Goal: Find specific page/section: Find specific page/section

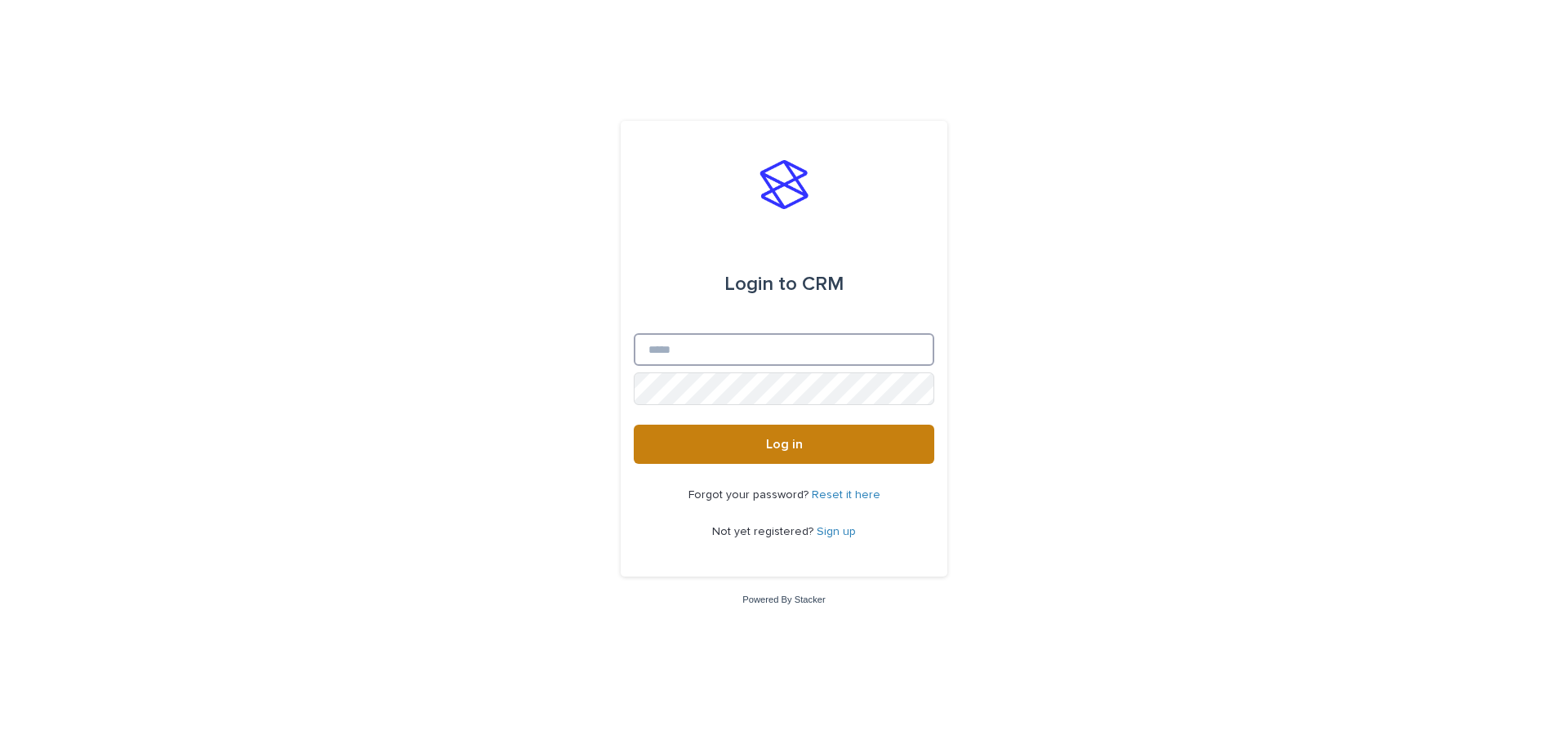
type input "**********"
click at [761, 441] on button "Log in" at bounding box center [784, 445] width 300 height 40
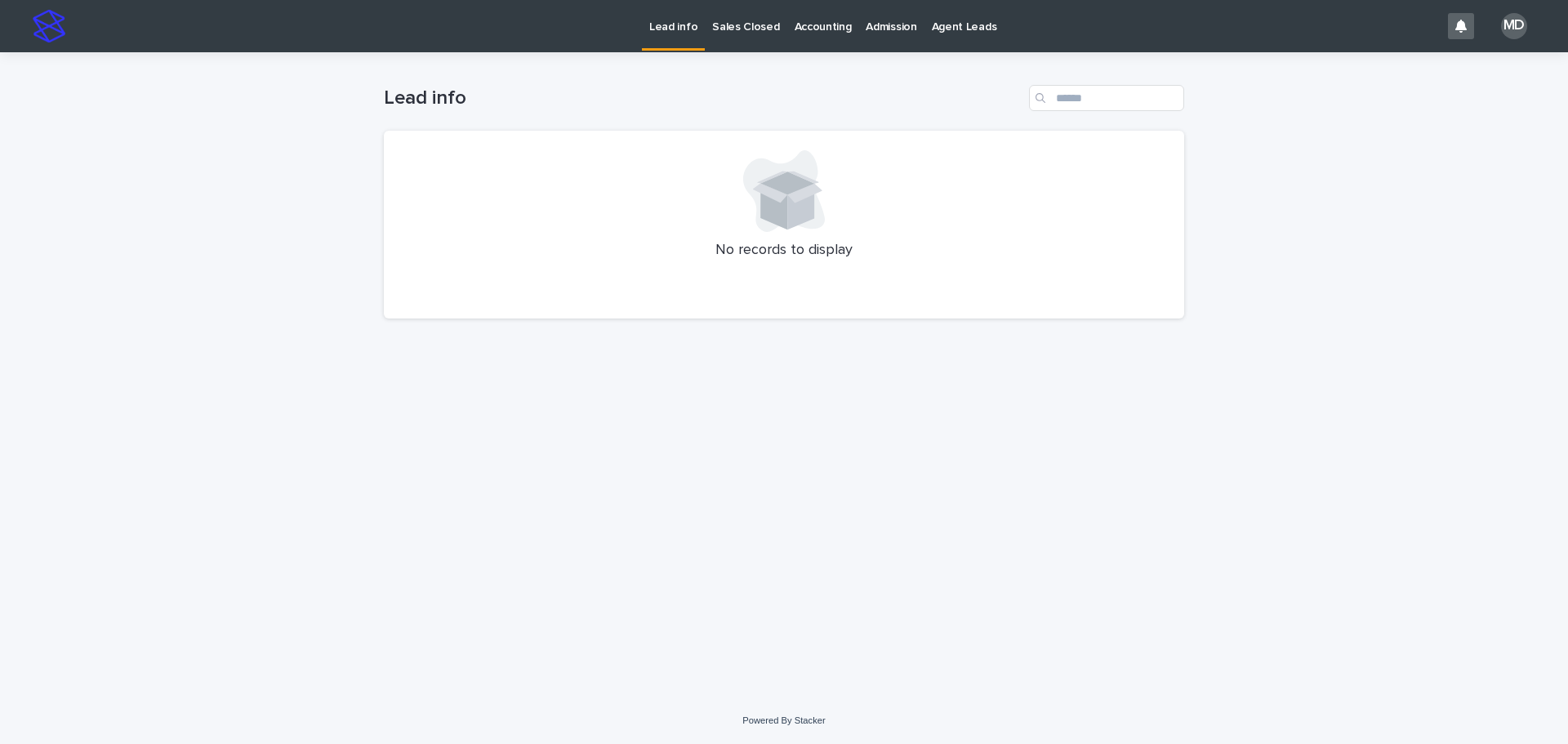
click at [883, 14] on p "Admission" at bounding box center [891, 17] width 51 height 34
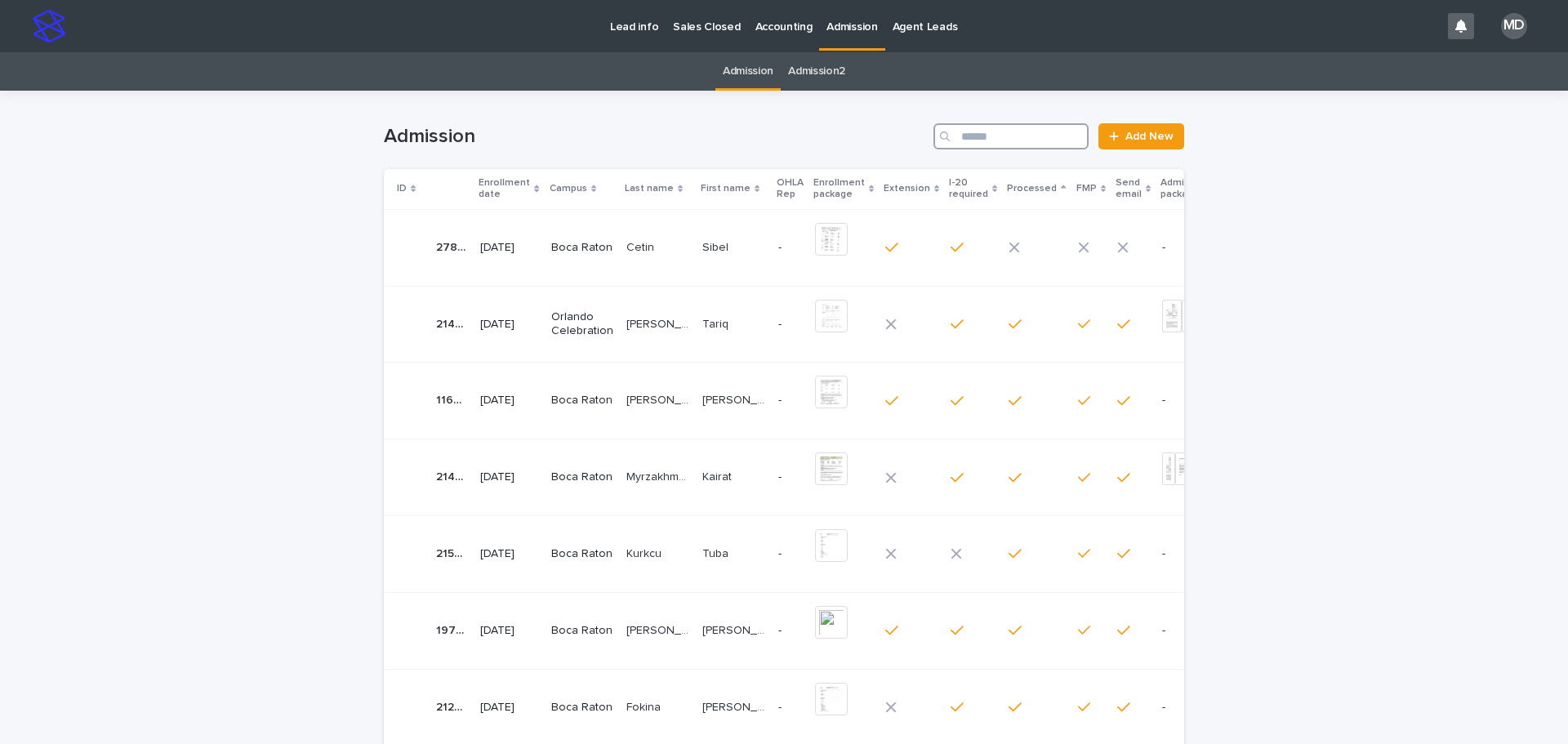
click at [992, 131] on input "Search" at bounding box center [1011, 137] width 155 height 26
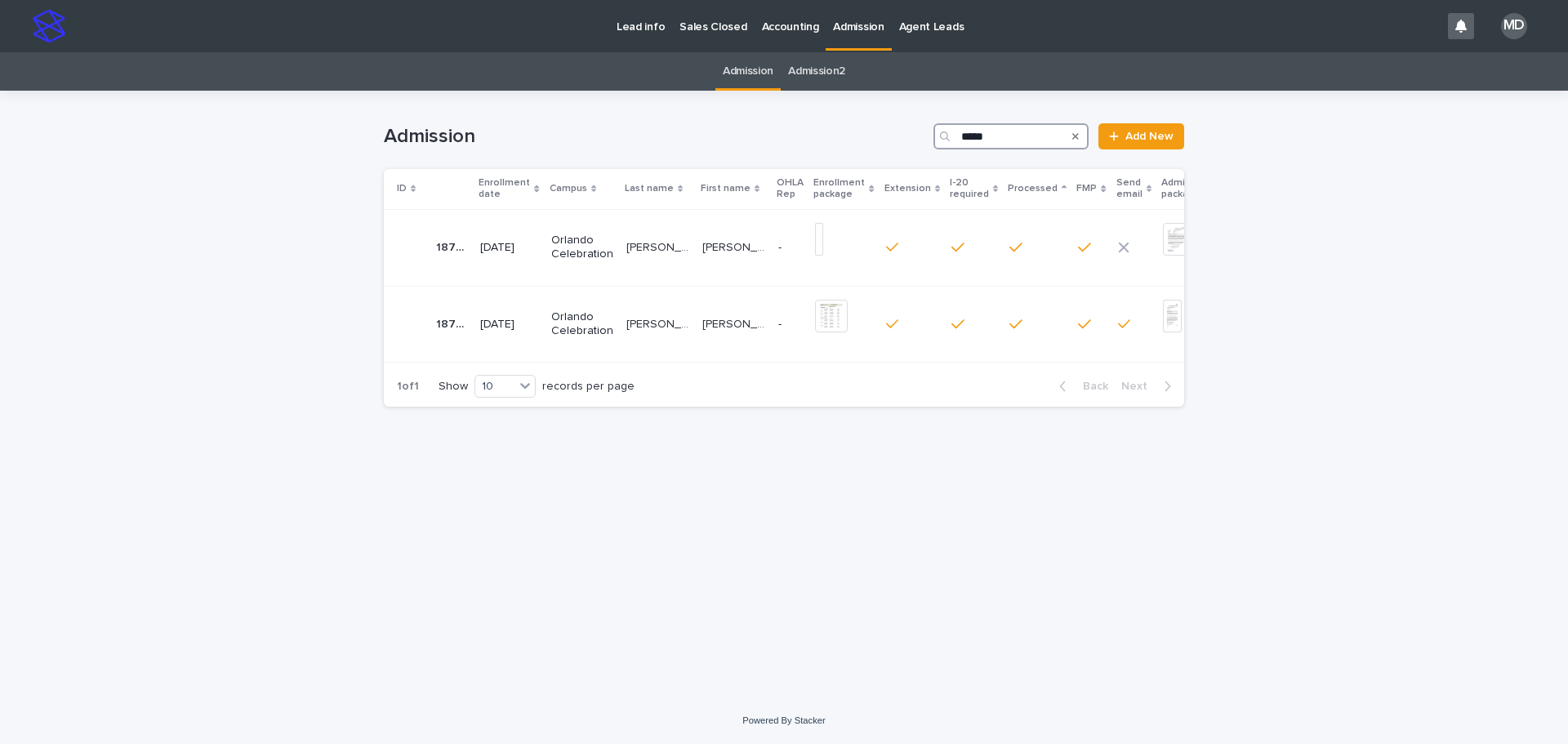
type input "*****"
click at [588, 329] on p "Orlando Celebration" at bounding box center [582, 324] width 62 height 27
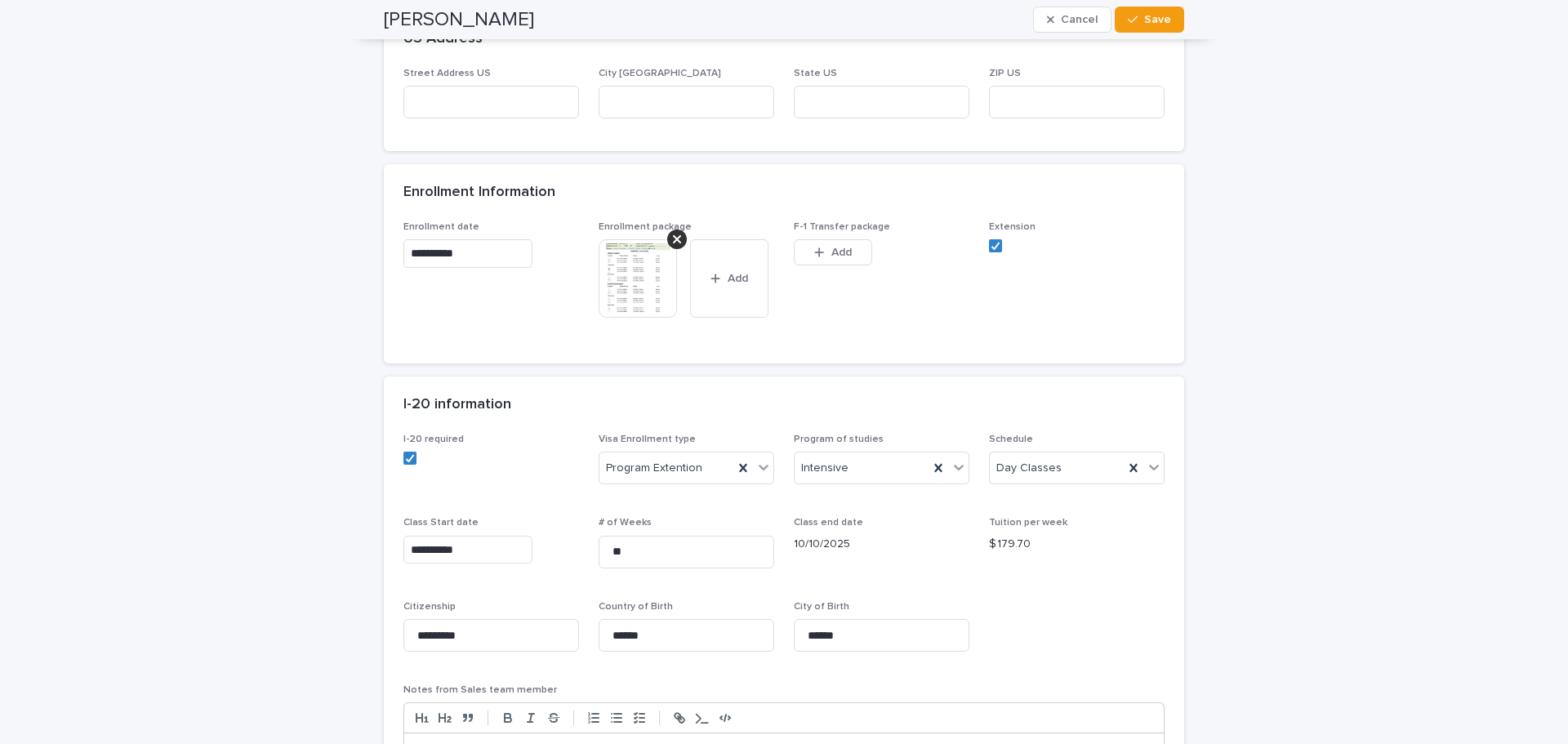
scroll to position [817, 0]
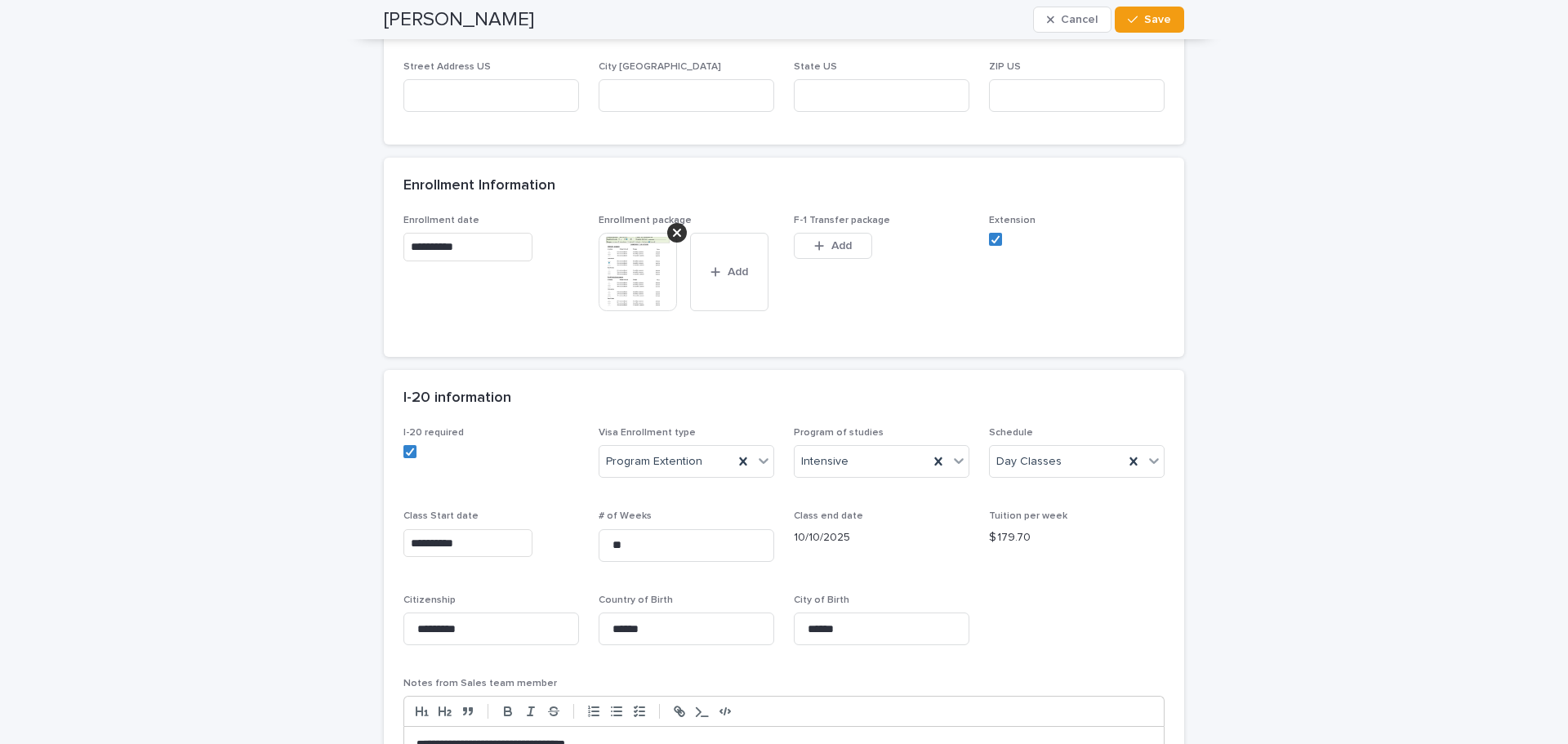
click at [612, 251] on img at bounding box center [637, 272] width 78 height 78
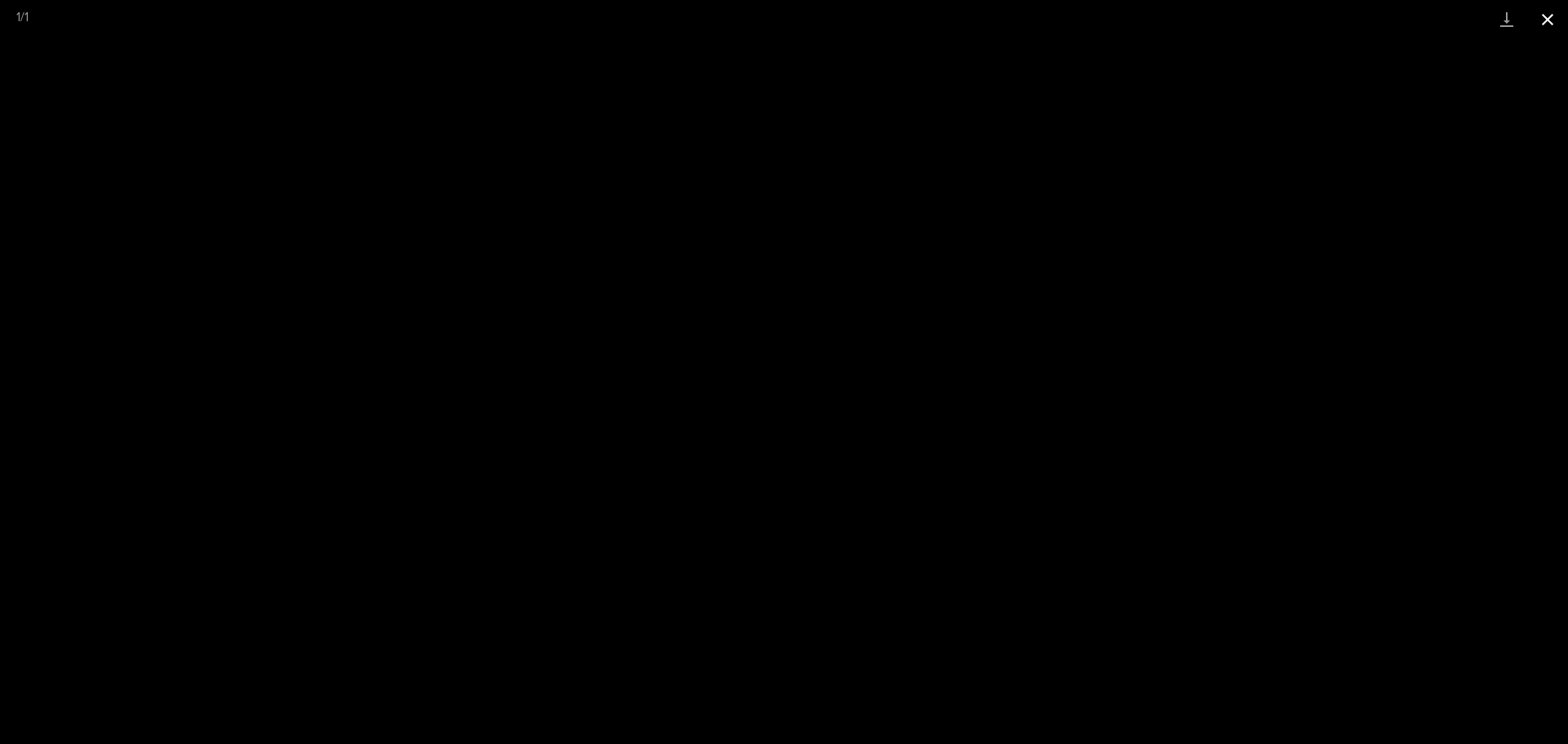
click at [1550, 15] on button "Close gallery" at bounding box center [1547, 19] width 41 height 39
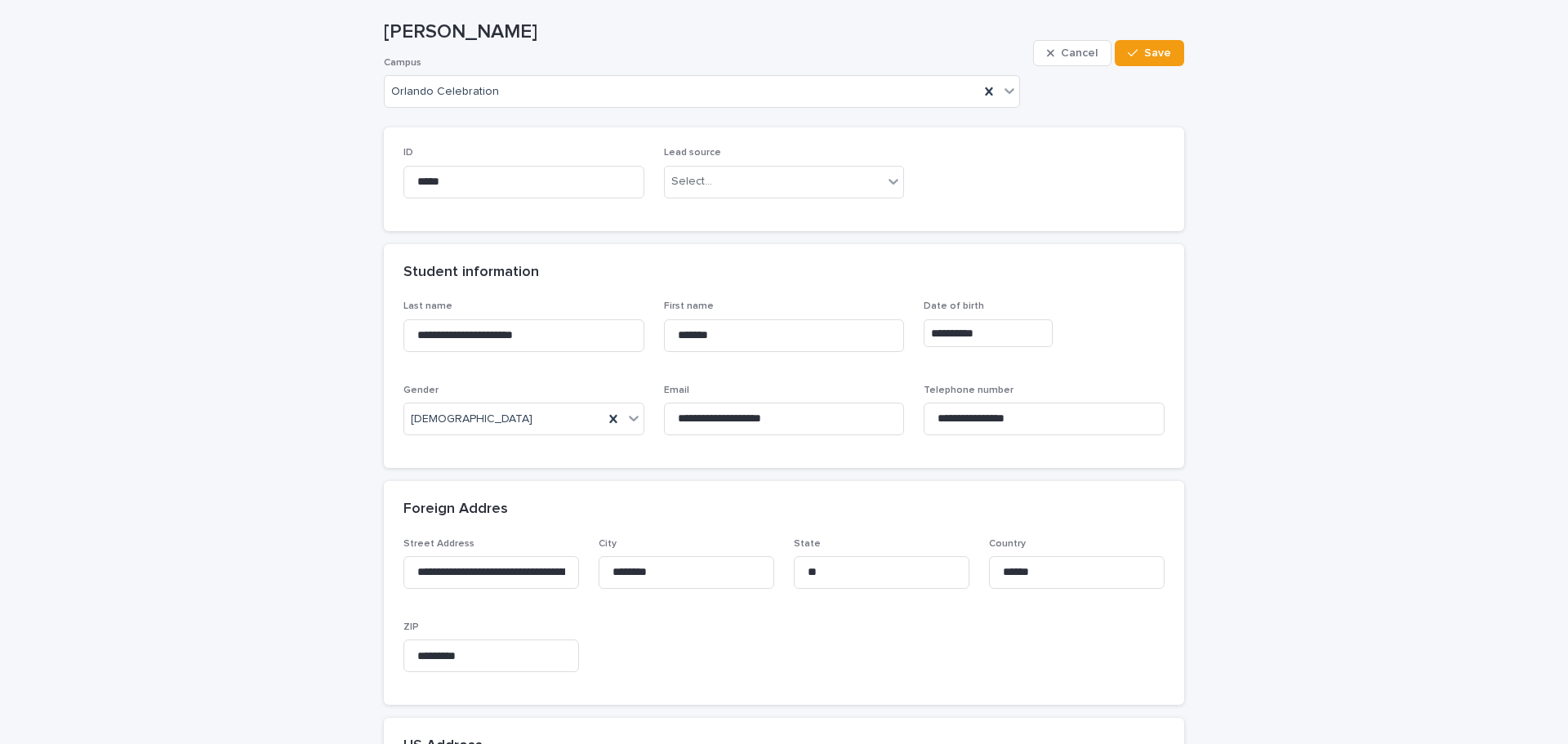
scroll to position [0, 0]
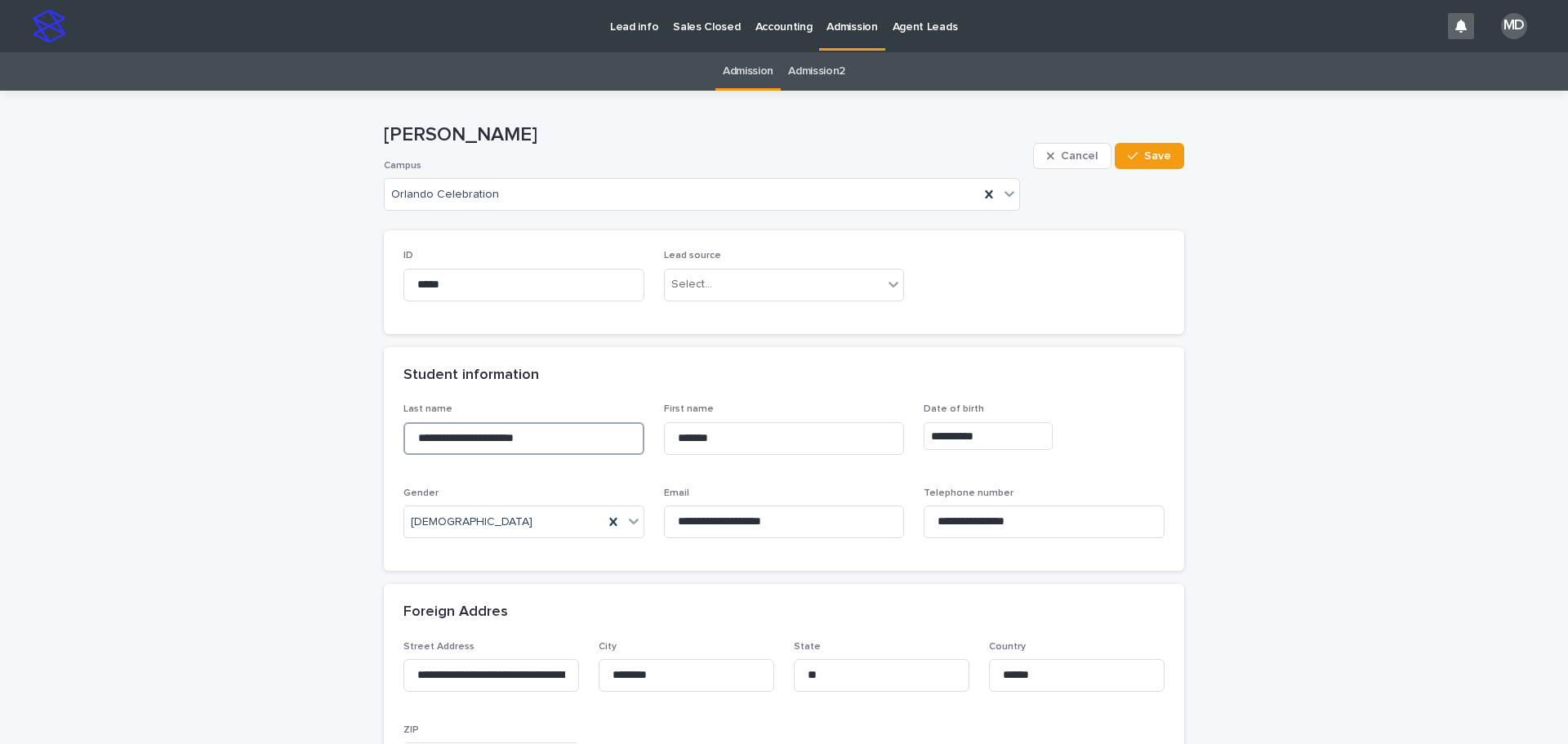
drag, startPoint x: 597, startPoint y: 440, endPoint x: 191, endPoint y: 417, distance: 406.7
click at [632, 347] on div "Student information" at bounding box center [784, 376] width 801 height 58
